Goal: Task Accomplishment & Management: Manage account settings

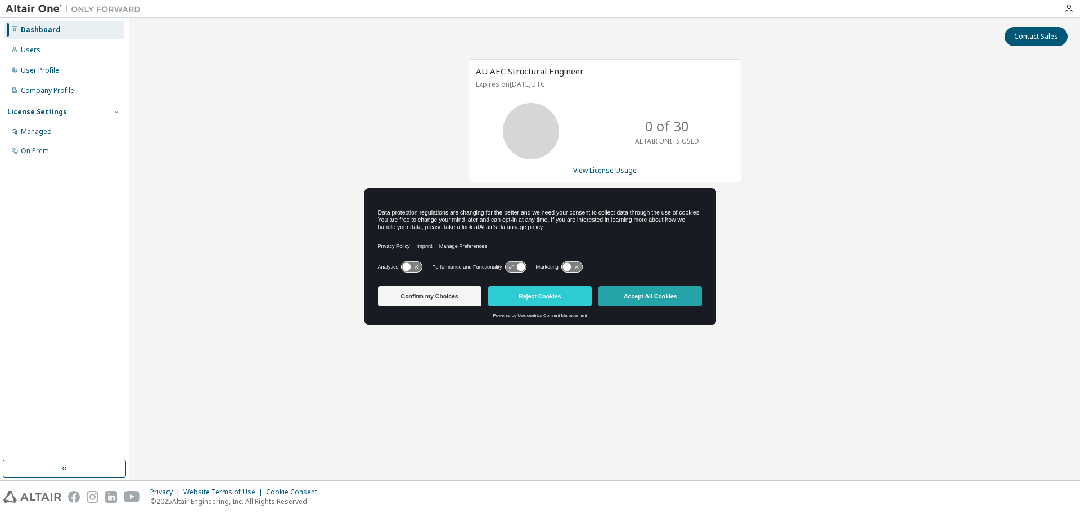
click at [634, 295] on button "Accept All Cookies" at bounding box center [651, 296] width 104 height 20
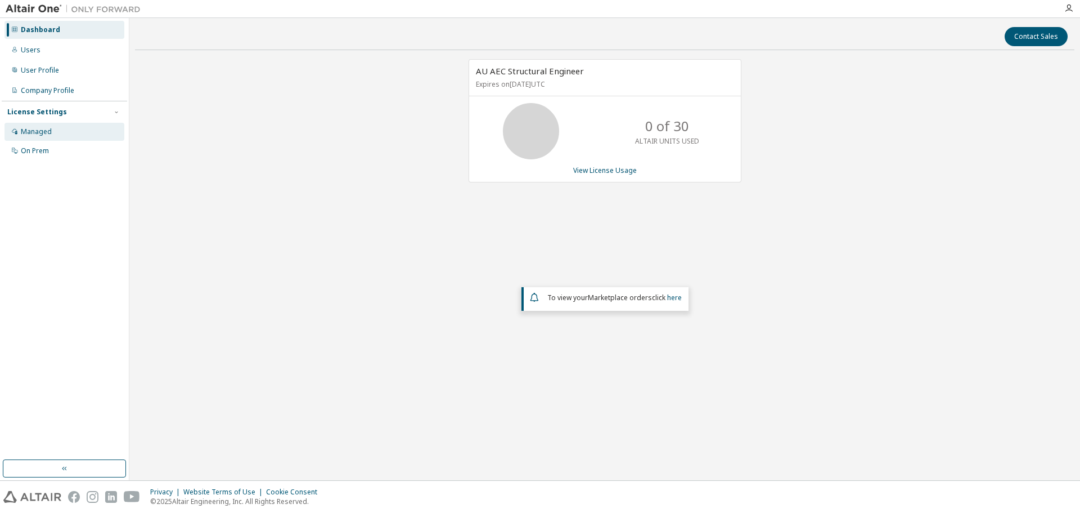
click at [37, 131] on div "Managed" at bounding box center [36, 131] width 31 height 9
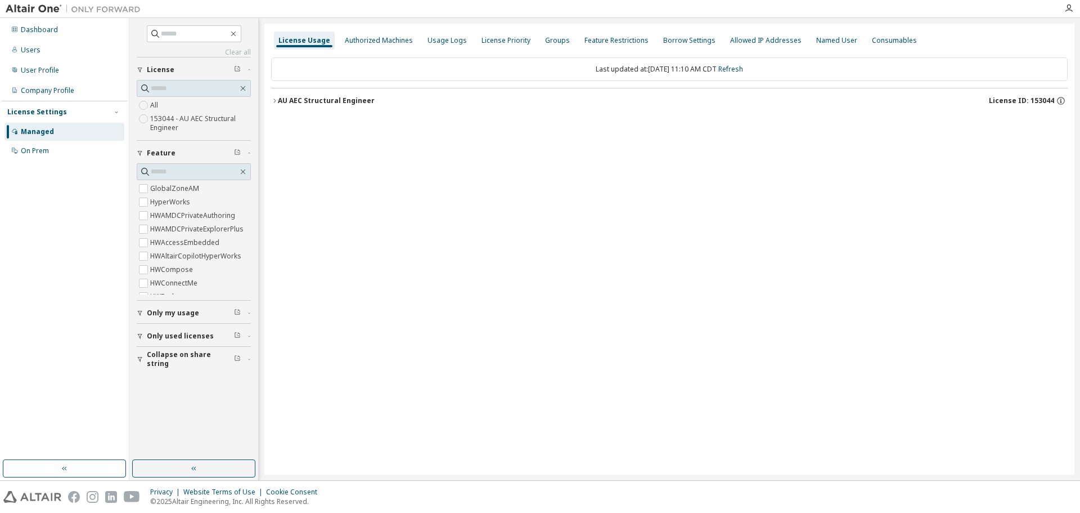
click at [276, 101] on icon "button" at bounding box center [274, 100] width 2 height 4
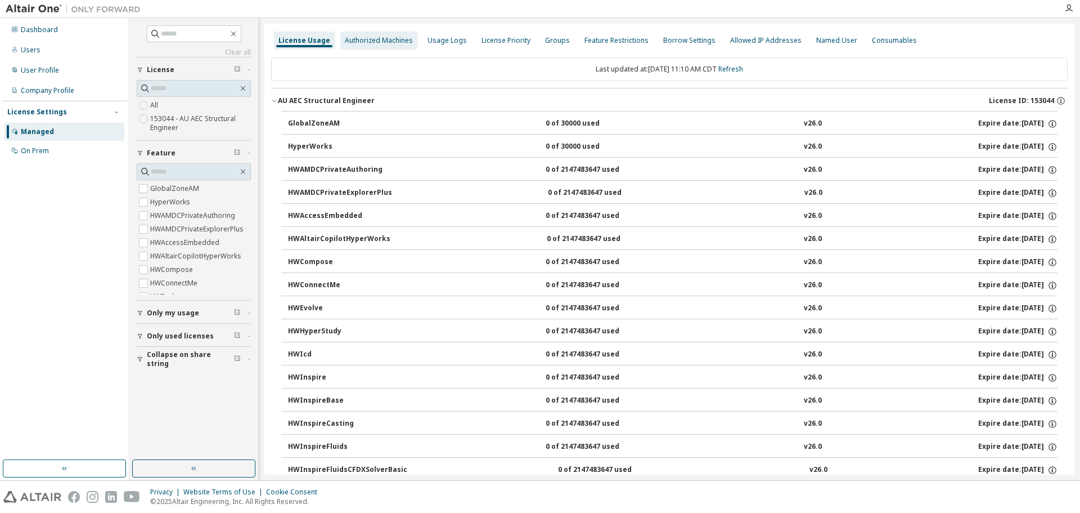
click at [373, 40] on div "Authorized Machines" at bounding box center [379, 40] width 68 height 9
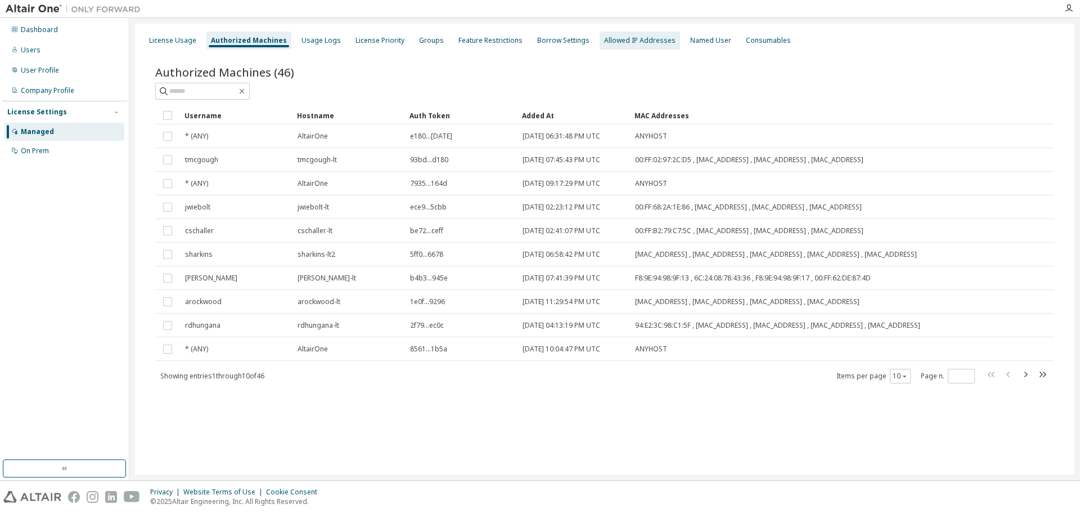
click at [638, 43] on div "Allowed IP Addresses" at bounding box center [639, 40] width 71 height 9
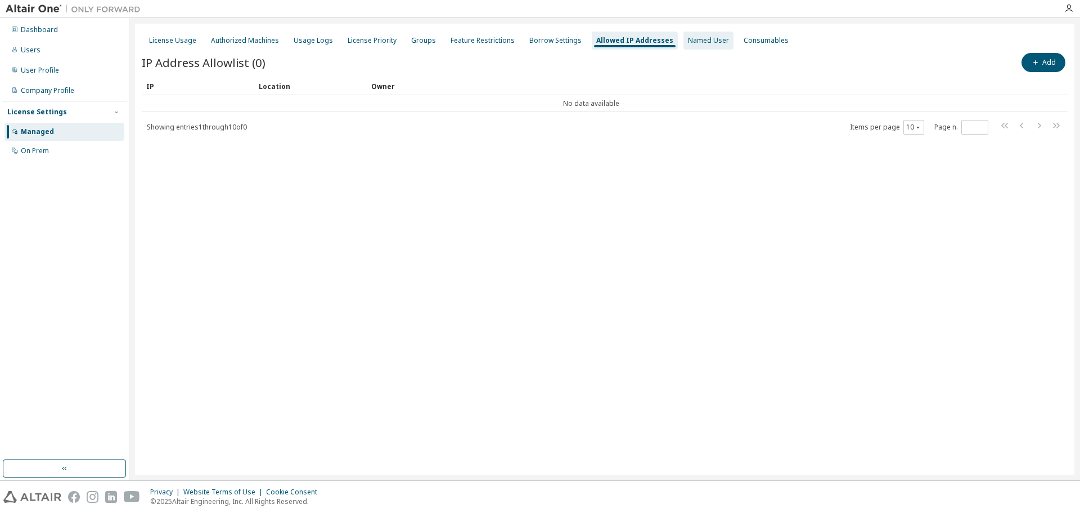
click at [698, 38] on div "Named User" at bounding box center [708, 40] width 41 height 9
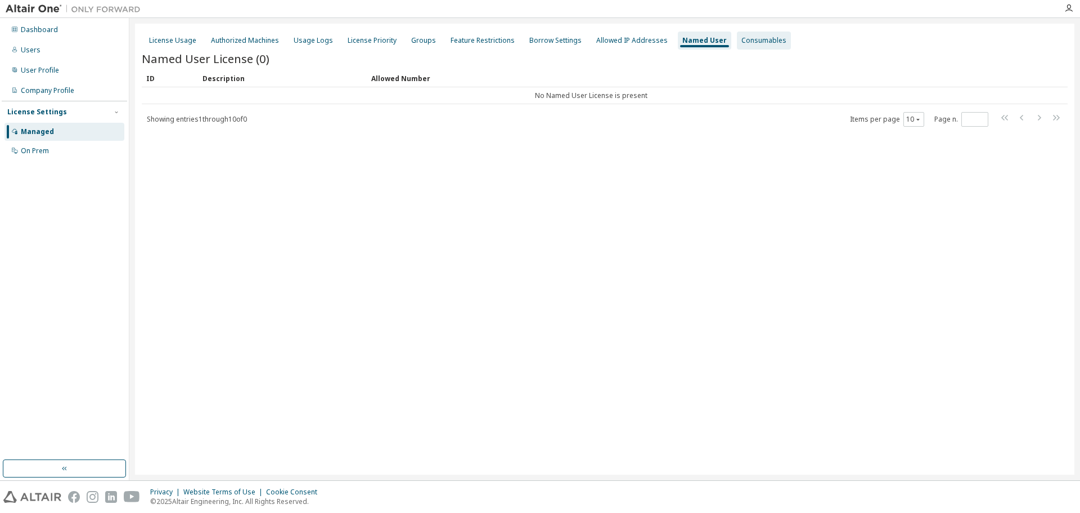
click at [742, 40] on div "Consumables" at bounding box center [764, 40] width 45 height 9
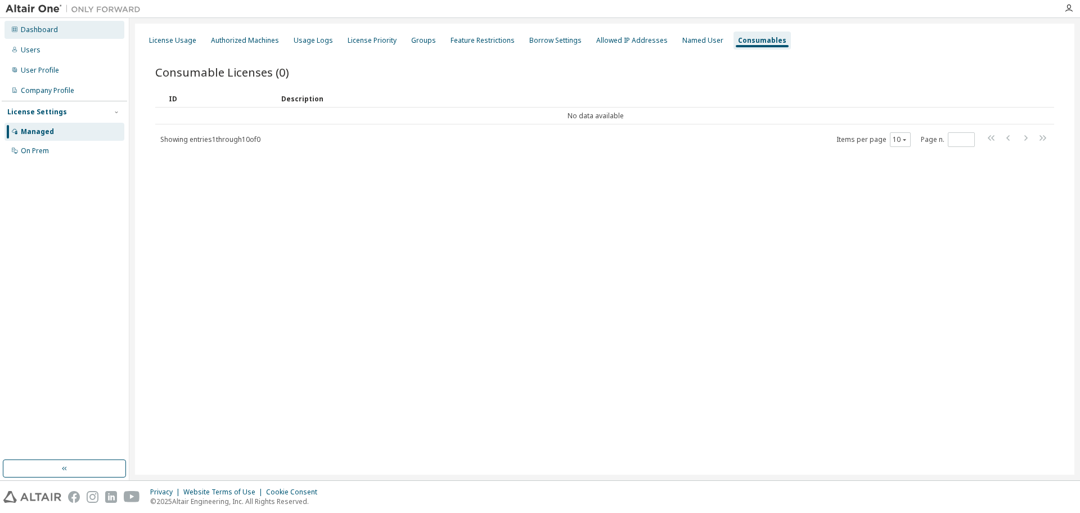
click at [40, 28] on div "Dashboard" at bounding box center [39, 29] width 37 height 9
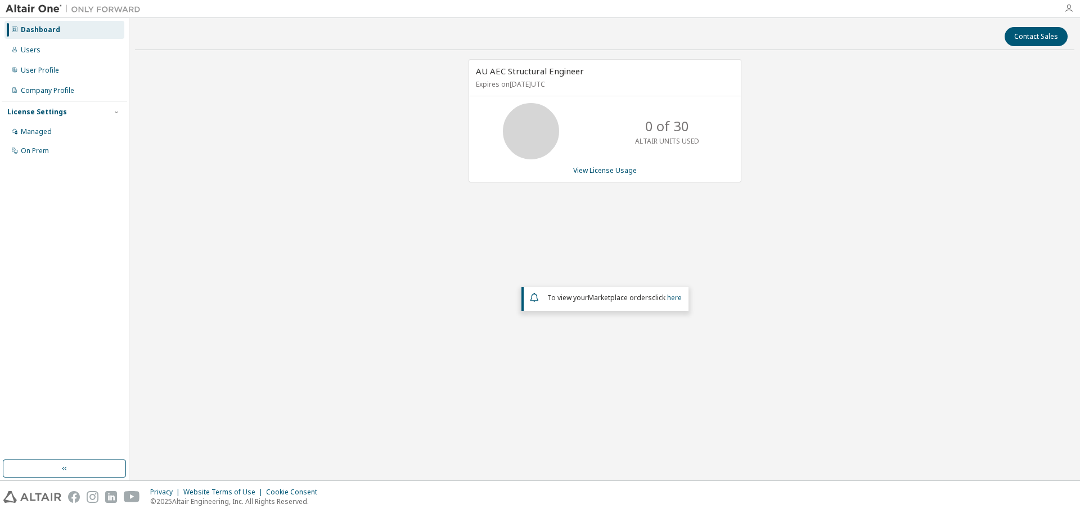
click at [1070, 7] on icon "button" at bounding box center [1069, 8] width 9 height 9
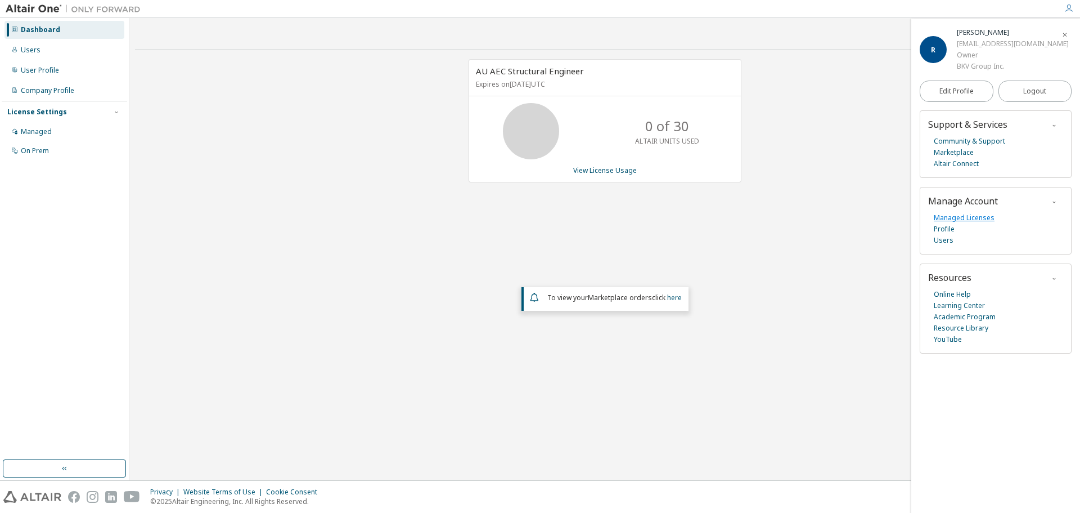
click at [965, 216] on link "Managed Licenses" at bounding box center [964, 217] width 61 height 11
click at [31, 48] on div "Users" at bounding box center [31, 50] width 20 height 9
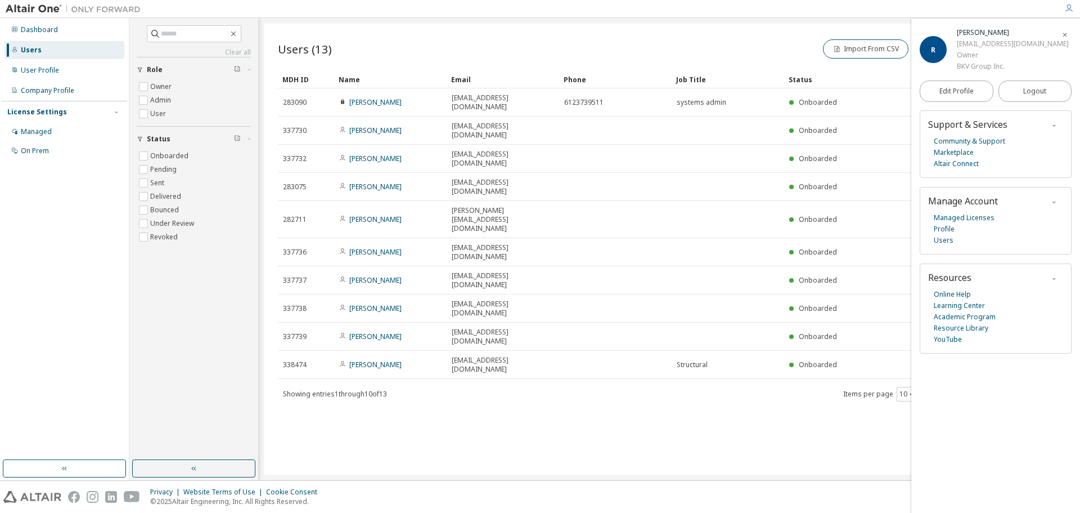
click at [1066, 37] on icon "button" at bounding box center [1065, 35] width 7 height 7
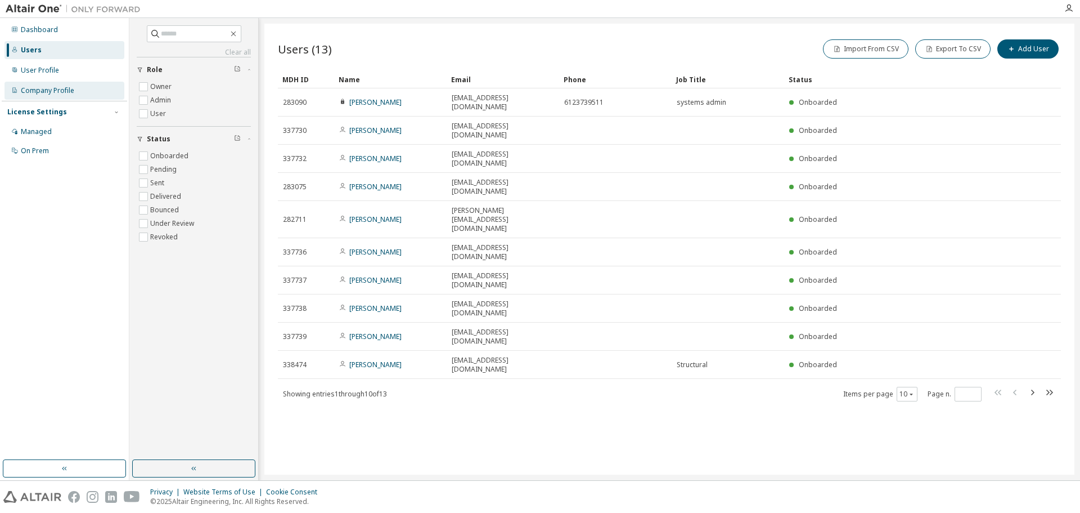
click at [32, 88] on div "Company Profile" at bounding box center [47, 90] width 53 height 9
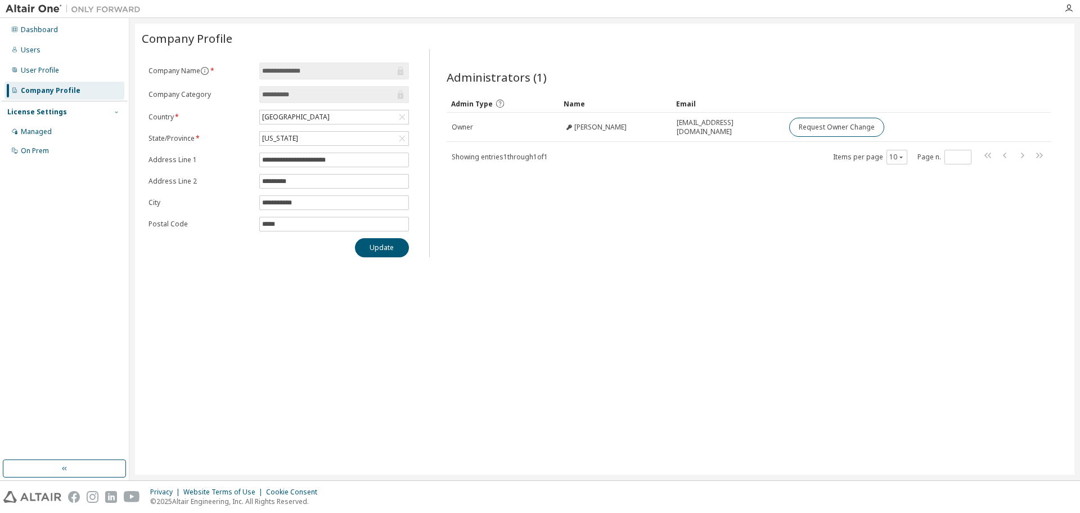
click at [116, 113] on icon "button" at bounding box center [116, 112] width 3 height 2
click at [116, 113] on icon "button" at bounding box center [116, 112] width 7 height 7
click at [33, 146] on div "On Prem" at bounding box center [35, 150] width 28 height 9
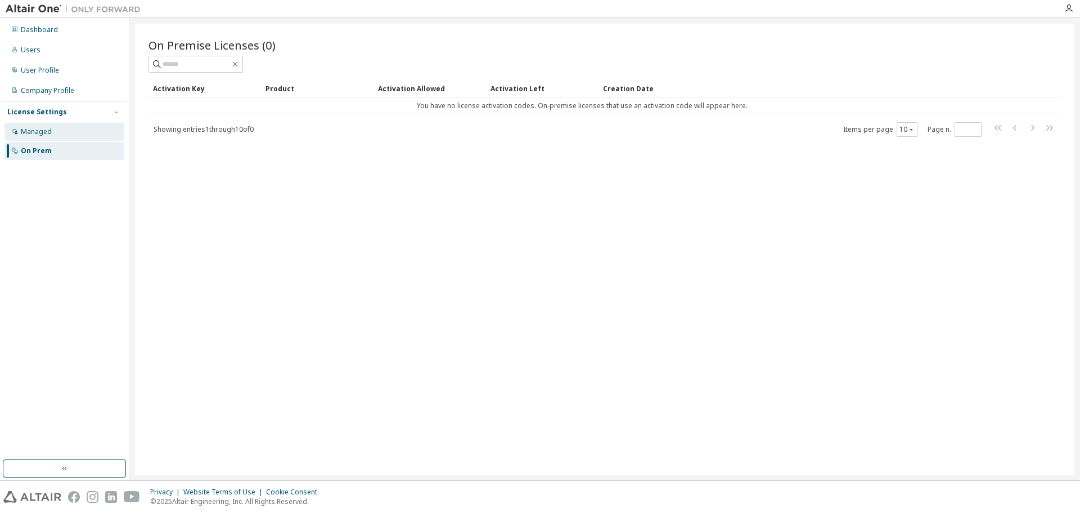
click at [38, 131] on div "Managed" at bounding box center [36, 131] width 31 height 9
